Goal: Find specific page/section: Find specific page/section

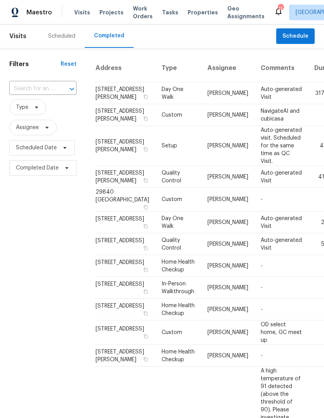
click at [69, 38] on div "Scheduled" at bounding box center [61, 36] width 27 height 8
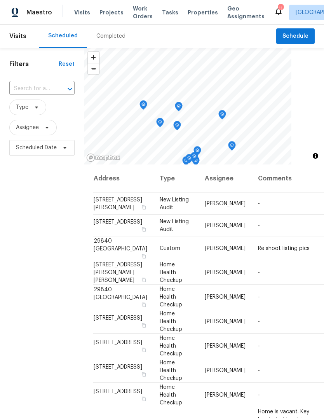
click at [196, 12] on span "Properties" at bounding box center [203, 13] width 30 height 8
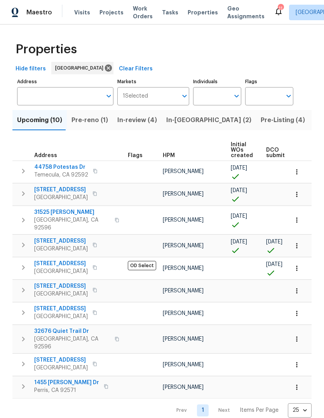
click at [219, 99] on input "Individuals" at bounding box center [211, 96] width 37 height 18
type input "jeff"
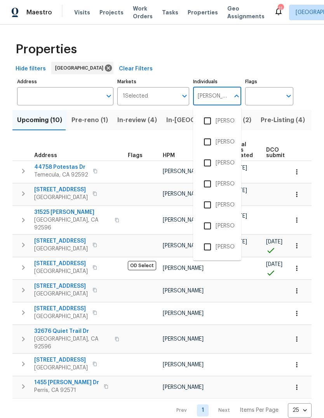
click at [225, 164] on li "[PERSON_NAME]" at bounding box center [218, 163] width 36 height 16
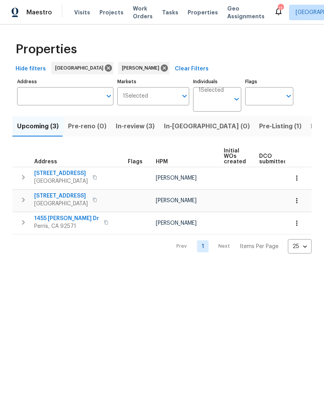
scroll to position [0, 0]
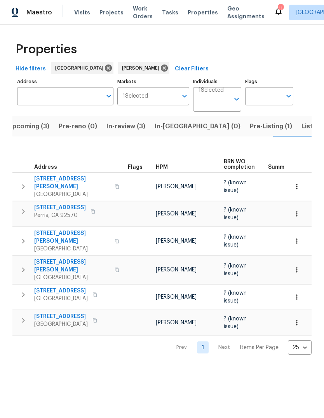
click at [250, 127] on span "Pre-Listing (1)" at bounding box center [271, 126] width 42 height 11
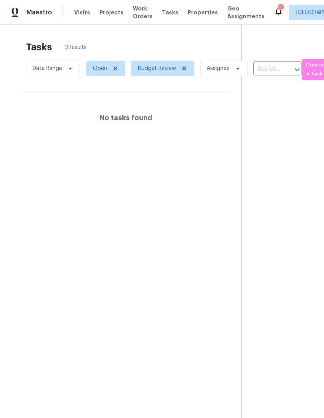
scroll to position [0, 2]
click at [112, 14] on span "Projects" at bounding box center [112, 13] width 24 height 8
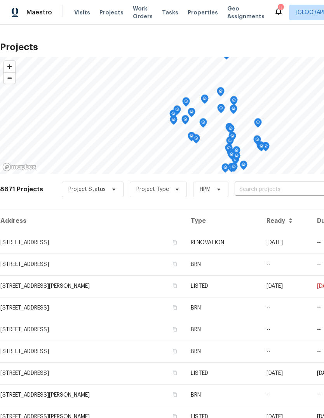
click at [250, 189] on input "text" at bounding box center [279, 190] width 89 height 12
type input "1966"
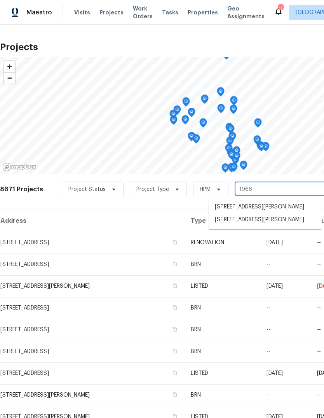
click at [273, 226] on li "1966 El Milagro Rd, San Jacinto, CA 92582" at bounding box center [265, 220] width 113 height 13
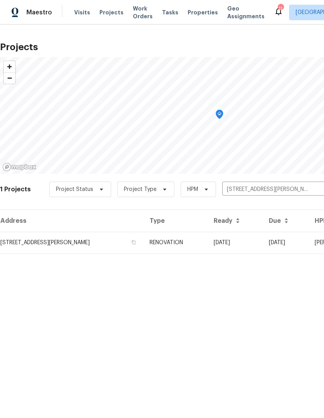
click at [207, 242] on td "RENOVATION" at bounding box center [176, 243] width 64 height 22
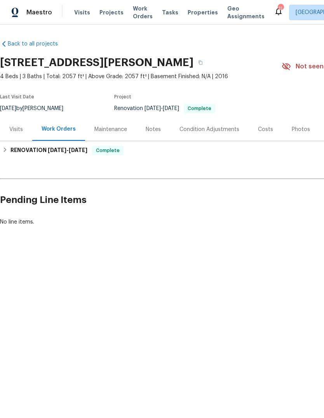
click at [299, 129] on div "Photos" at bounding box center [301, 130] width 18 height 8
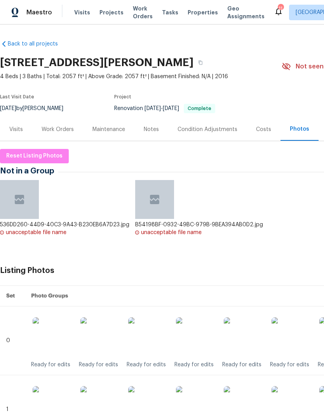
click at [153, 205] on img at bounding box center [155, 199] width 12 height 12
click at [141, 231] on div "unacceptable file name" at bounding box center [171, 233] width 61 height 8
click at [157, 236] on div "536DD260-44D9-40C3-9A43-B230EB6A7D23.jpg unacceptable file name B54198BF-0932-4…" at bounding box center [134, 212] width 269 height 64
click at [162, 216] on div at bounding box center [154, 199] width 39 height 39
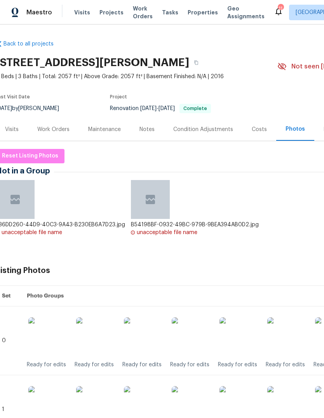
scroll to position [0, 4]
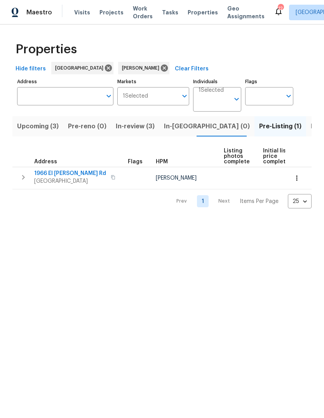
click at [195, 10] on span "Properties" at bounding box center [203, 13] width 30 height 8
click at [81, 11] on span "Visits" at bounding box center [82, 13] width 16 height 8
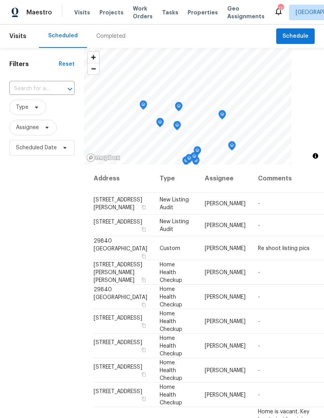
click at [197, 14] on span "Properties" at bounding box center [203, 13] width 30 height 8
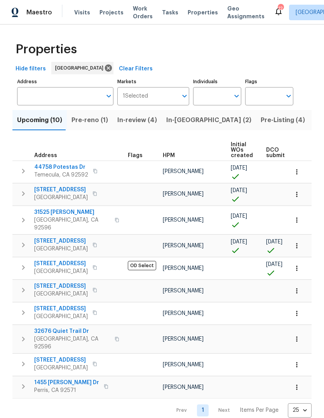
click at [261, 124] on span "Pre-Listing (4)" at bounding box center [283, 120] width 44 height 11
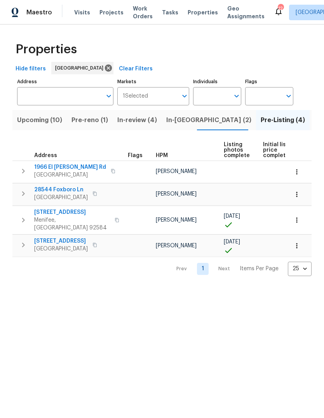
click at [79, 12] on span "Visits" at bounding box center [82, 13] width 16 height 8
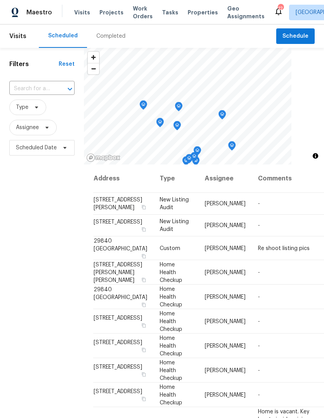
click at [121, 37] on div "Completed" at bounding box center [110, 36] width 29 height 8
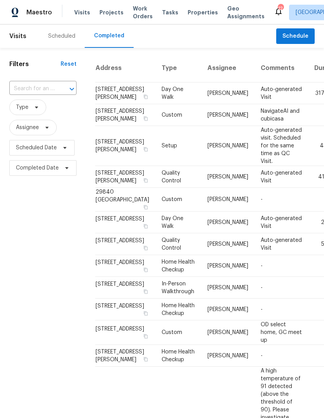
click at [115, 13] on span "Projects" at bounding box center [112, 13] width 24 height 8
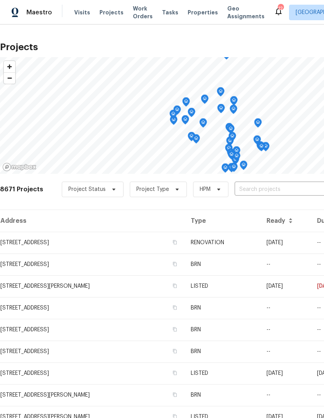
click at [249, 189] on input "text" at bounding box center [279, 190] width 89 height 12
type input "28544"
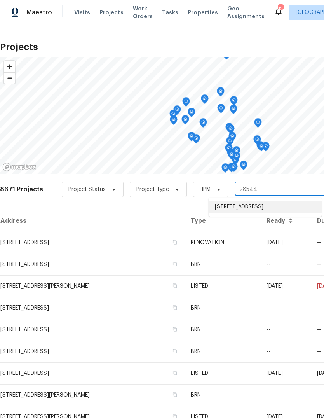
click at [288, 208] on li "28544 Foxboro Ln, Highland, CA 92346" at bounding box center [265, 207] width 113 height 13
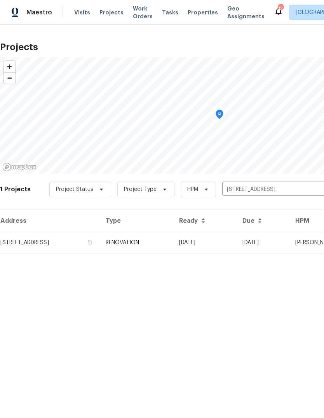
click at [173, 246] on td "RENOVATION" at bounding box center [137, 243] width 74 height 22
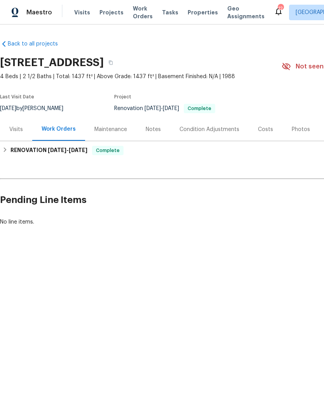
click at [305, 131] on div "Photos" at bounding box center [301, 130] width 18 height 8
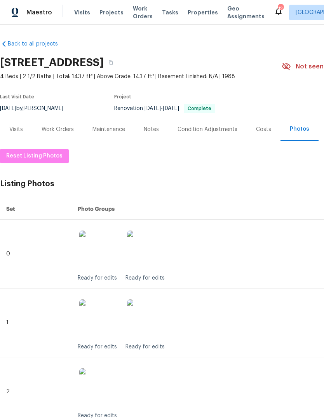
click at [152, 128] on div "Notes" at bounding box center [151, 130] width 15 height 8
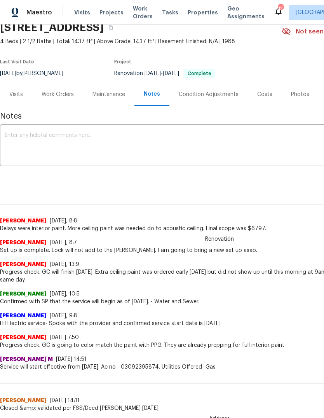
scroll to position [34, 0]
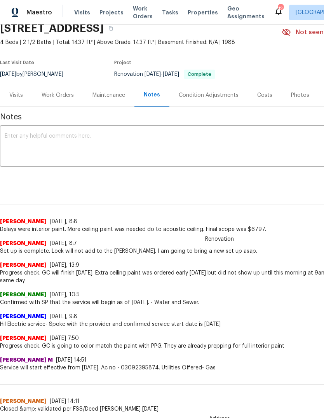
click at [265, 95] on div "Costs" at bounding box center [264, 95] width 15 height 8
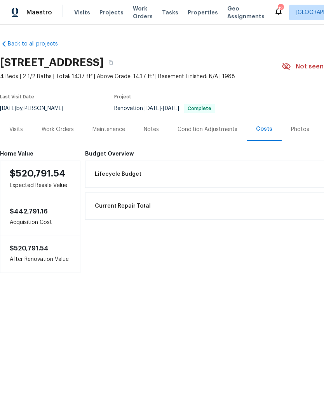
click at [211, 133] on div "Condition Adjustments" at bounding box center [208, 130] width 60 height 8
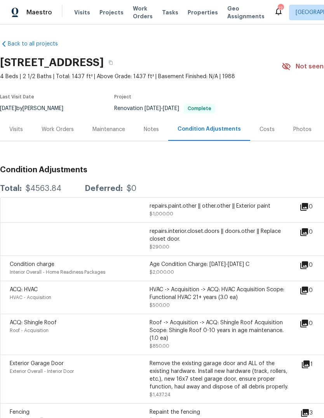
click at [63, 131] on div "Work Orders" at bounding box center [58, 130] width 32 height 8
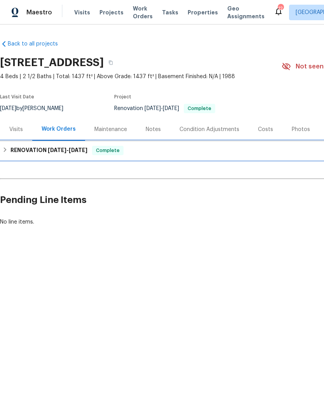
click at [126, 154] on div "RENOVATION 9/2/25 - 9/6/25 Complete" at bounding box center [219, 150] width 435 height 9
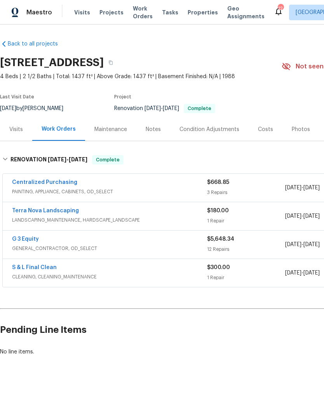
click at [231, 215] on div "$180.00 1 Repair" at bounding box center [246, 216] width 78 height 19
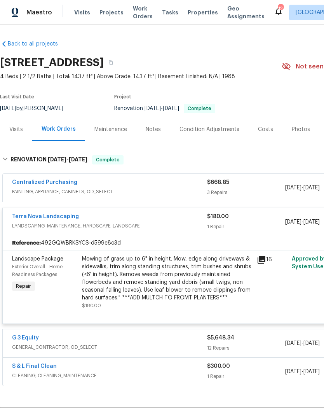
click at [263, 259] on icon at bounding box center [262, 260] width 8 height 8
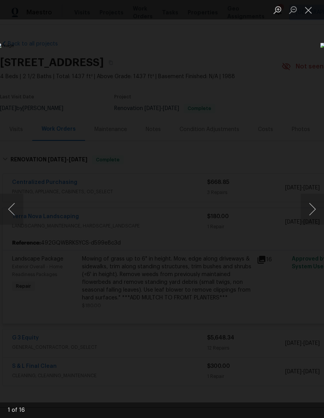
click at [314, 207] on button "Next image" at bounding box center [312, 209] width 23 height 31
click at [312, 211] on button "Next image" at bounding box center [312, 209] width 23 height 31
click at [307, 210] on button "Next image" at bounding box center [312, 209] width 23 height 31
click at [309, 211] on button "Next image" at bounding box center [312, 209] width 23 height 31
click at [309, 210] on button "Next image" at bounding box center [312, 209] width 23 height 31
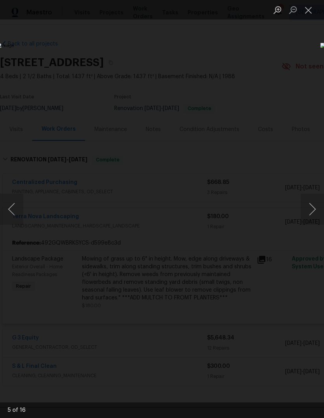
click at [311, 208] on button "Next image" at bounding box center [312, 209] width 23 height 31
click at [310, 12] on button "Close lightbox" at bounding box center [309, 10] width 16 height 14
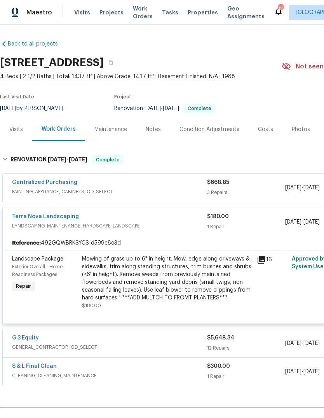
click at [160, 130] on div "Notes" at bounding box center [154, 129] width 34 height 23
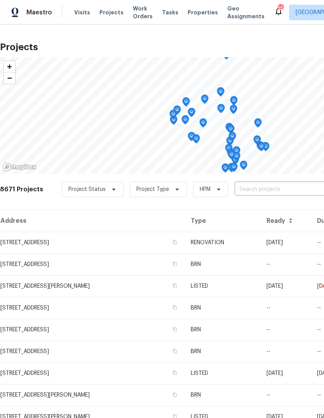
click at [192, 12] on span "Properties" at bounding box center [203, 13] width 30 height 8
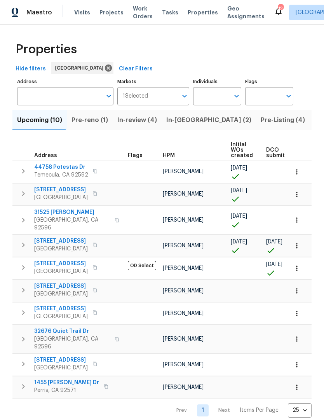
click at [261, 122] on span "Pre-Listing (4)" at bounding box center [283, 120] width 44 height 11
